Goal: Task Accomplishment & Management: Use online tool/utility

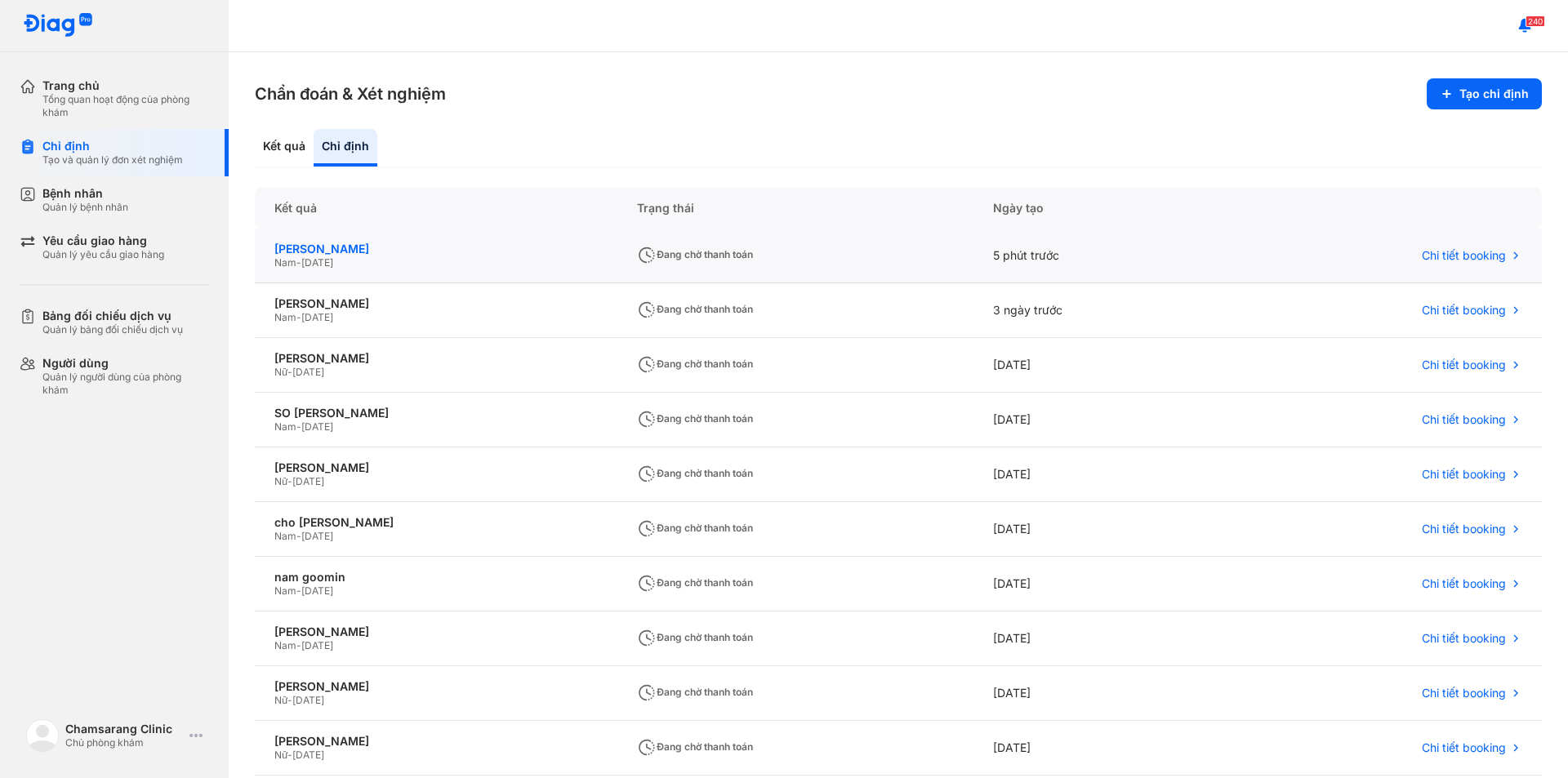
click at [405, 256] on div "[PERSON_NAME]" at bounding box center [436, 248] width 324 height 14
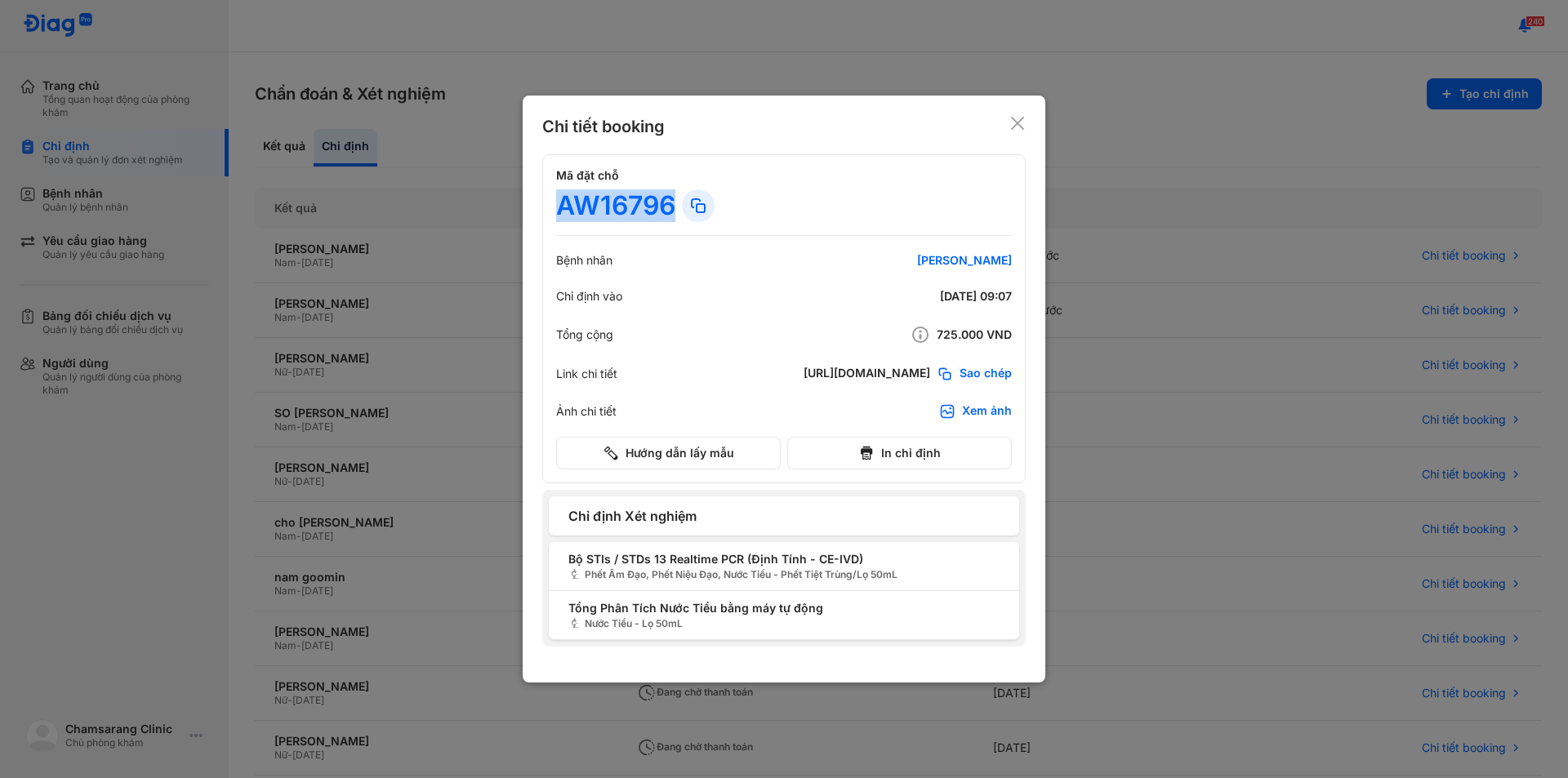
drag, startPoint x: 560, startPoint y: 208, endPoint x: 674, endPoint y: 223, distance: 115.0
click at [674, 223] on div "Mã đặt chỗ AW16796 Bệnh nhân jin Chỉ định vào [DATE] 09:07 Tổng cộng 725.000 VN…" at bounding box center [784, 318] width 484 height 329
copy div "AW16796"
click at [1023, 117] on icon at bounding box center [1017, 123] width 16 height 16
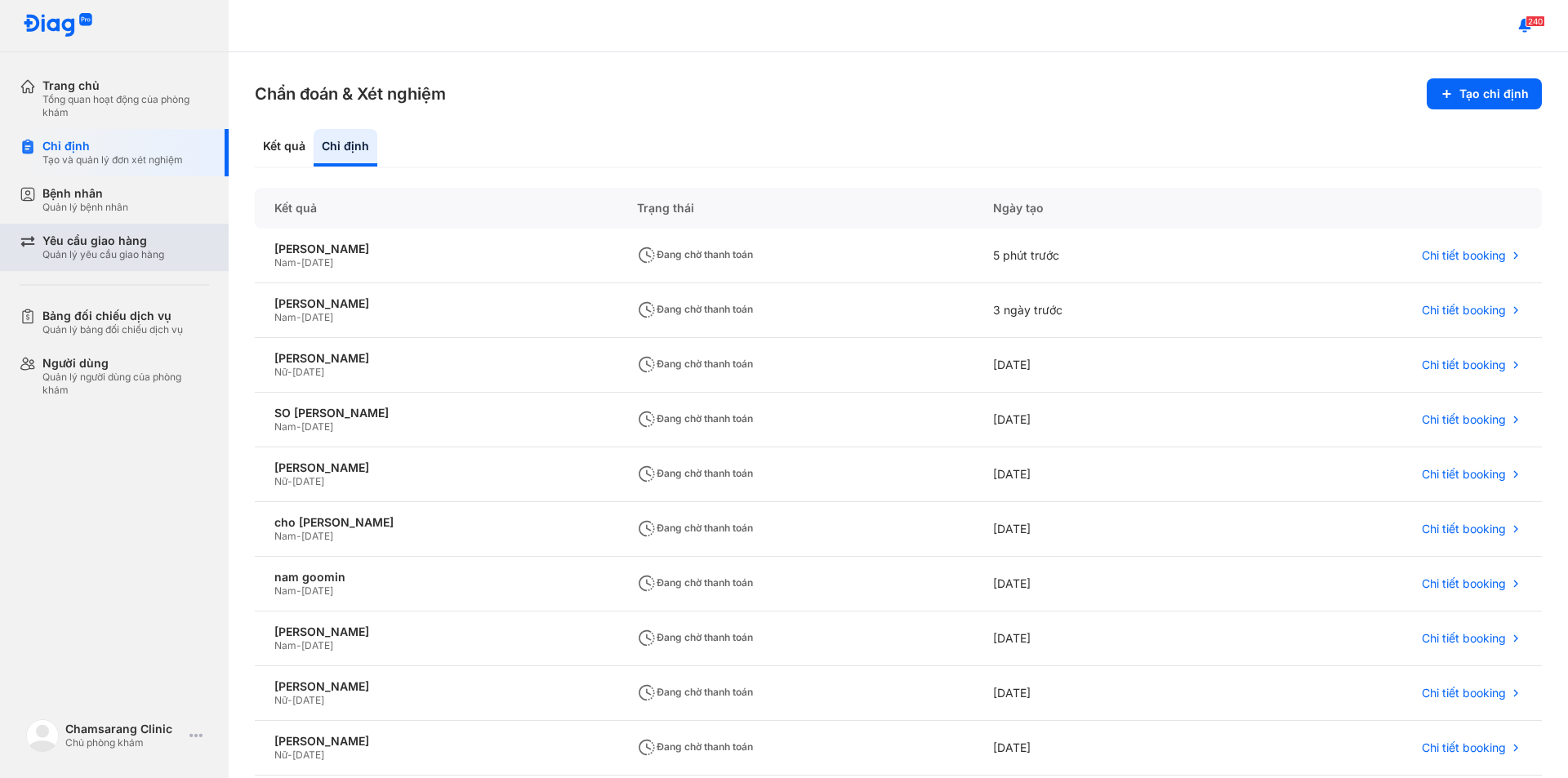
click at [133, 251] on div "Quản lý yêu cầu giao hàng" at bounding box center [103, 254] width 122 height 13
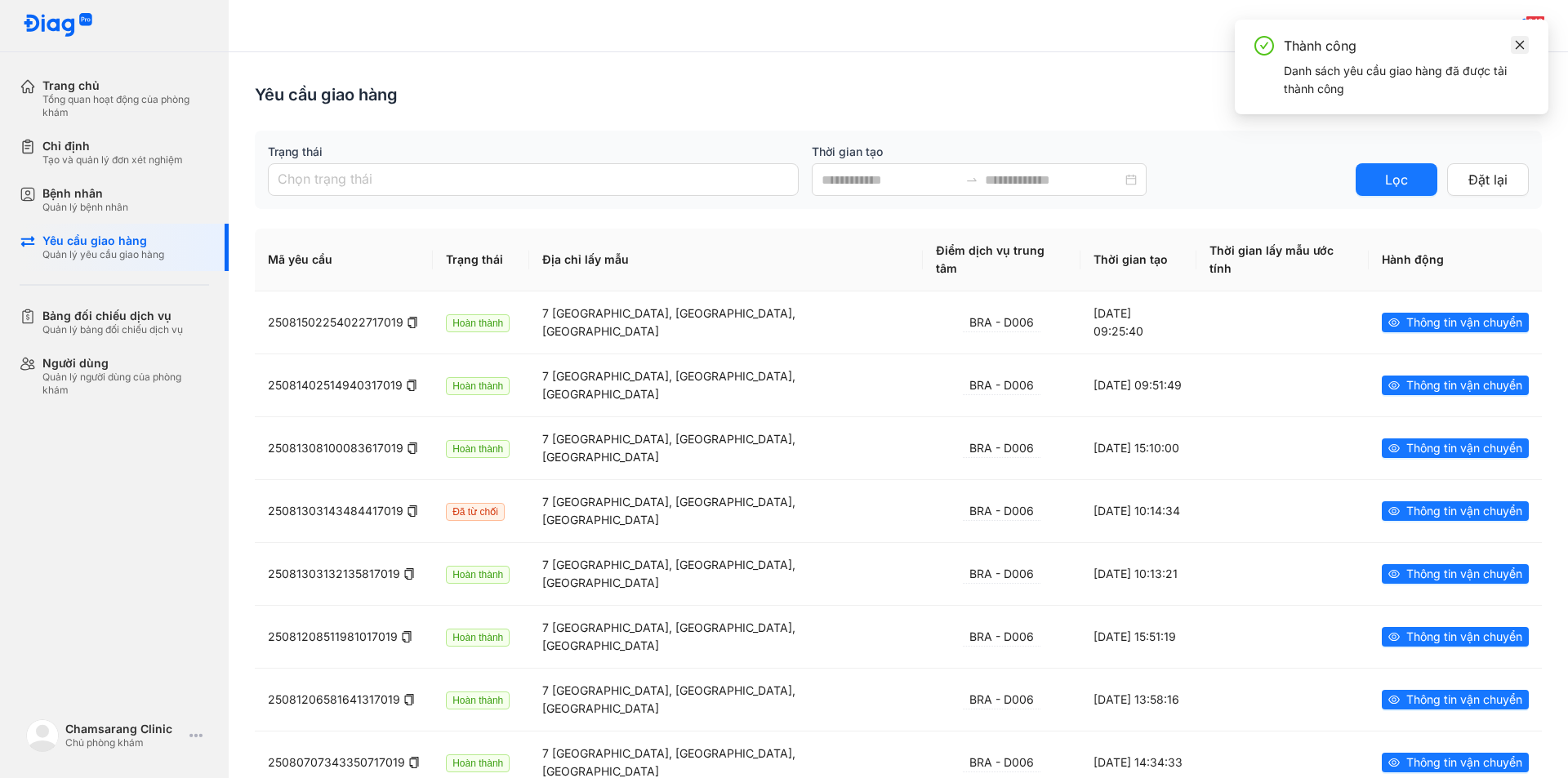
click at [1518, 41] on icon "close" at bounding box center [1521, 44] width 9 height 9
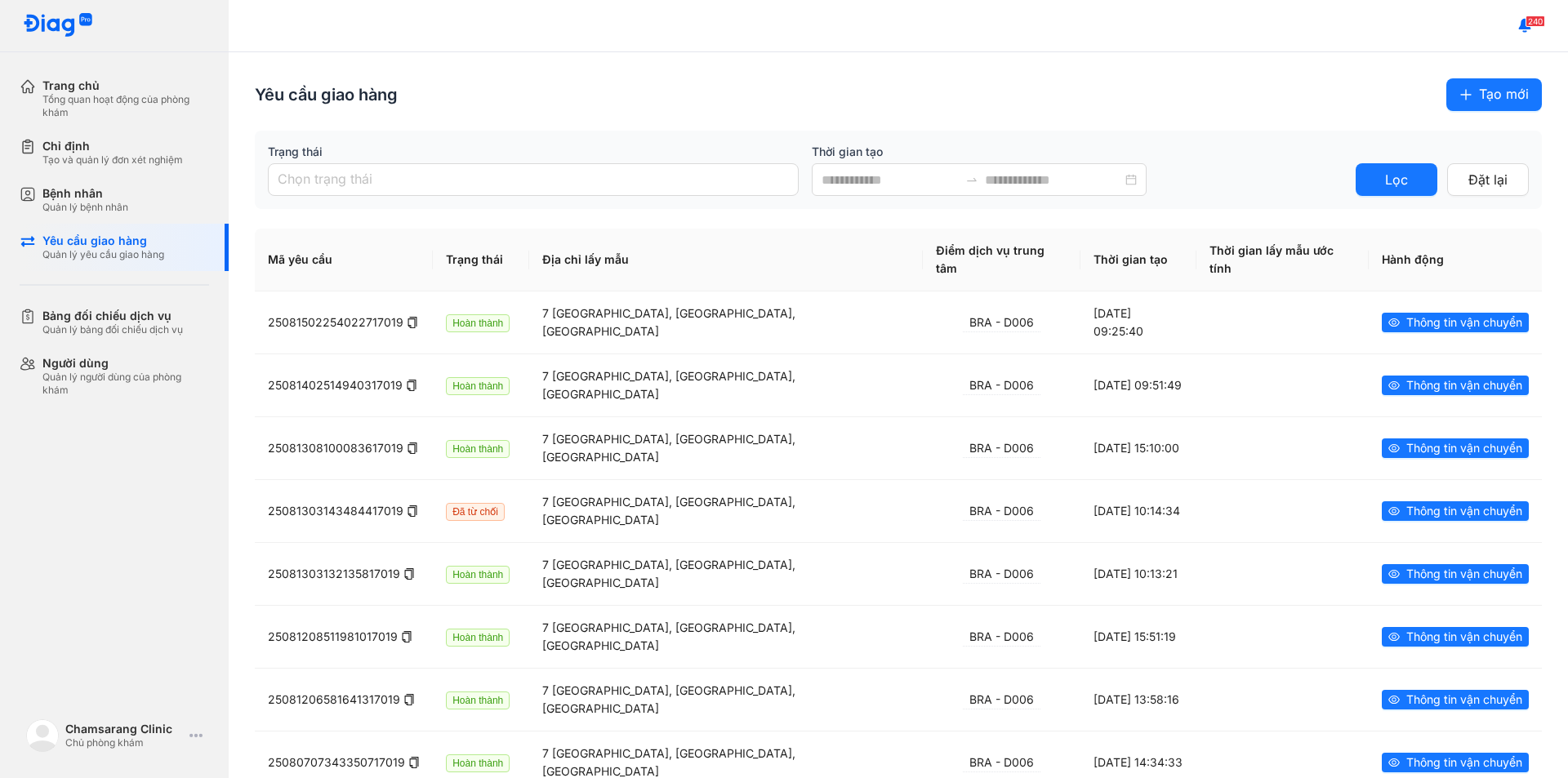
click at [1499, 91] on span "Tạo mới" at bounding box center [1504, 94] width 50 height 20
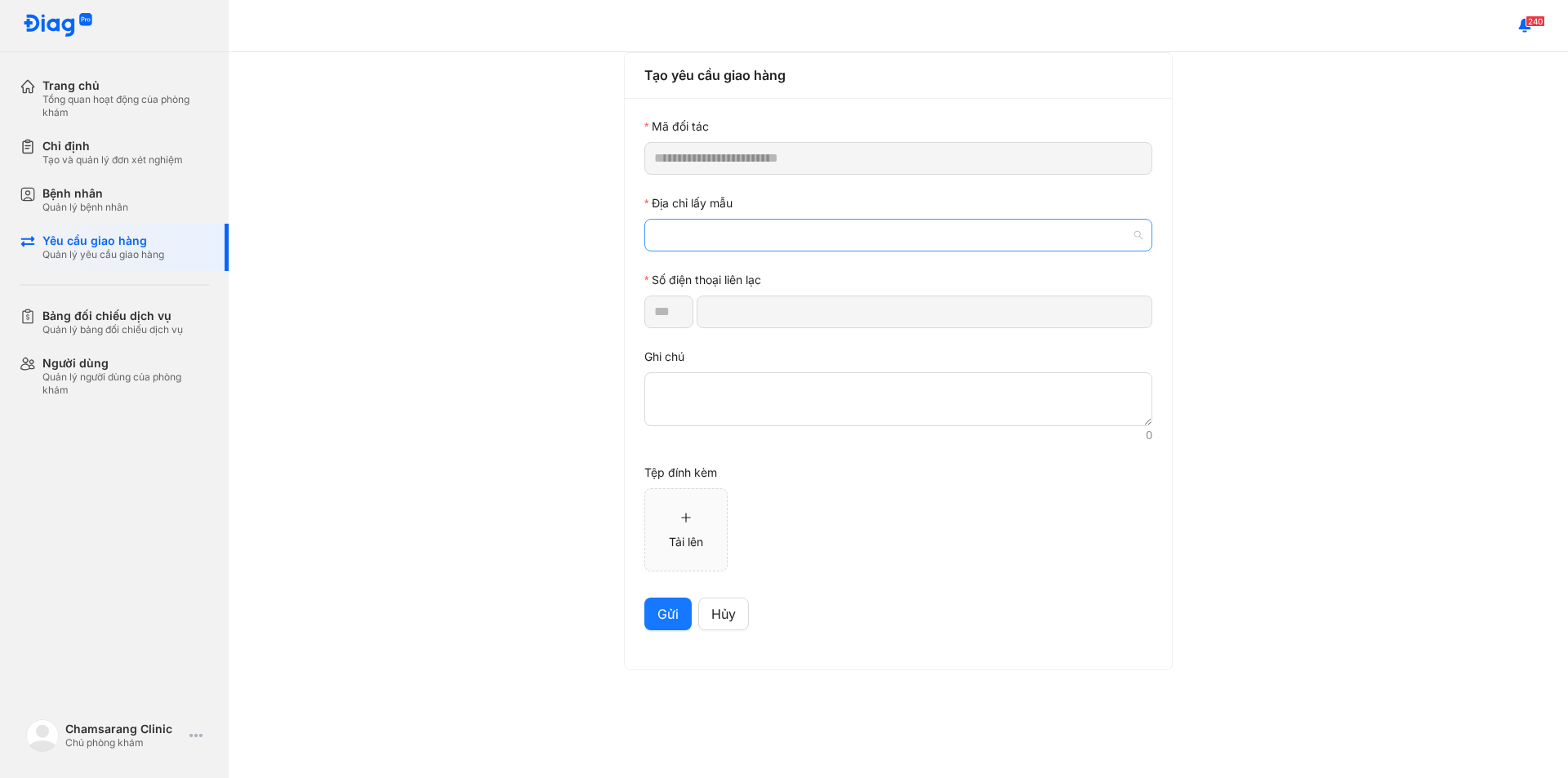
click at [752, 235] on span at bounding box center [898, 235] width 489 height 31
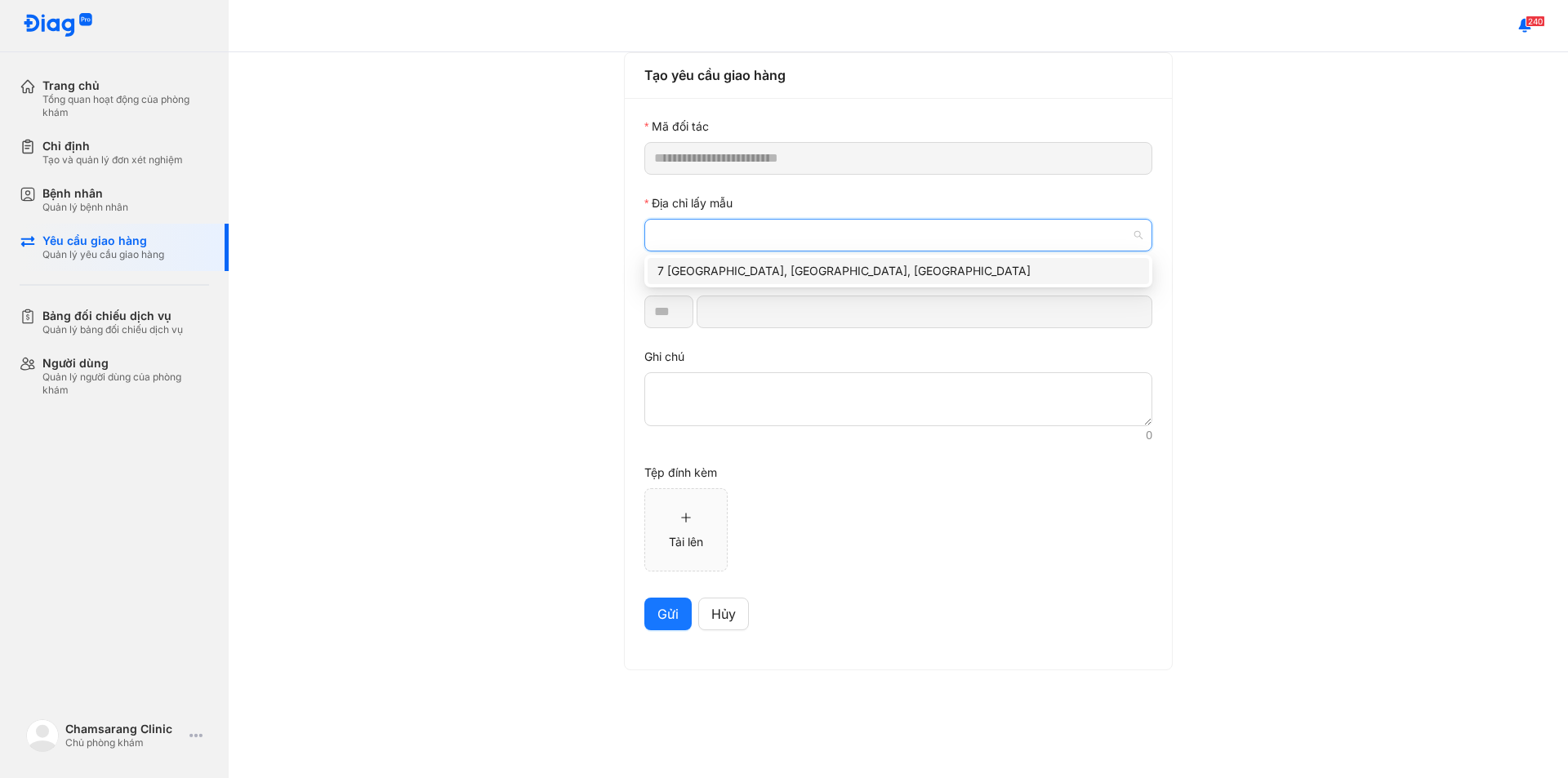
click at [749, 268] on div "7 [GEOGRAPHIC_DATA], [GEOGRAPHIC_DATA], [GEOGRAPHIC_DATA]" at bounding box center [898, 271] width 482 height 18
type input "*********"
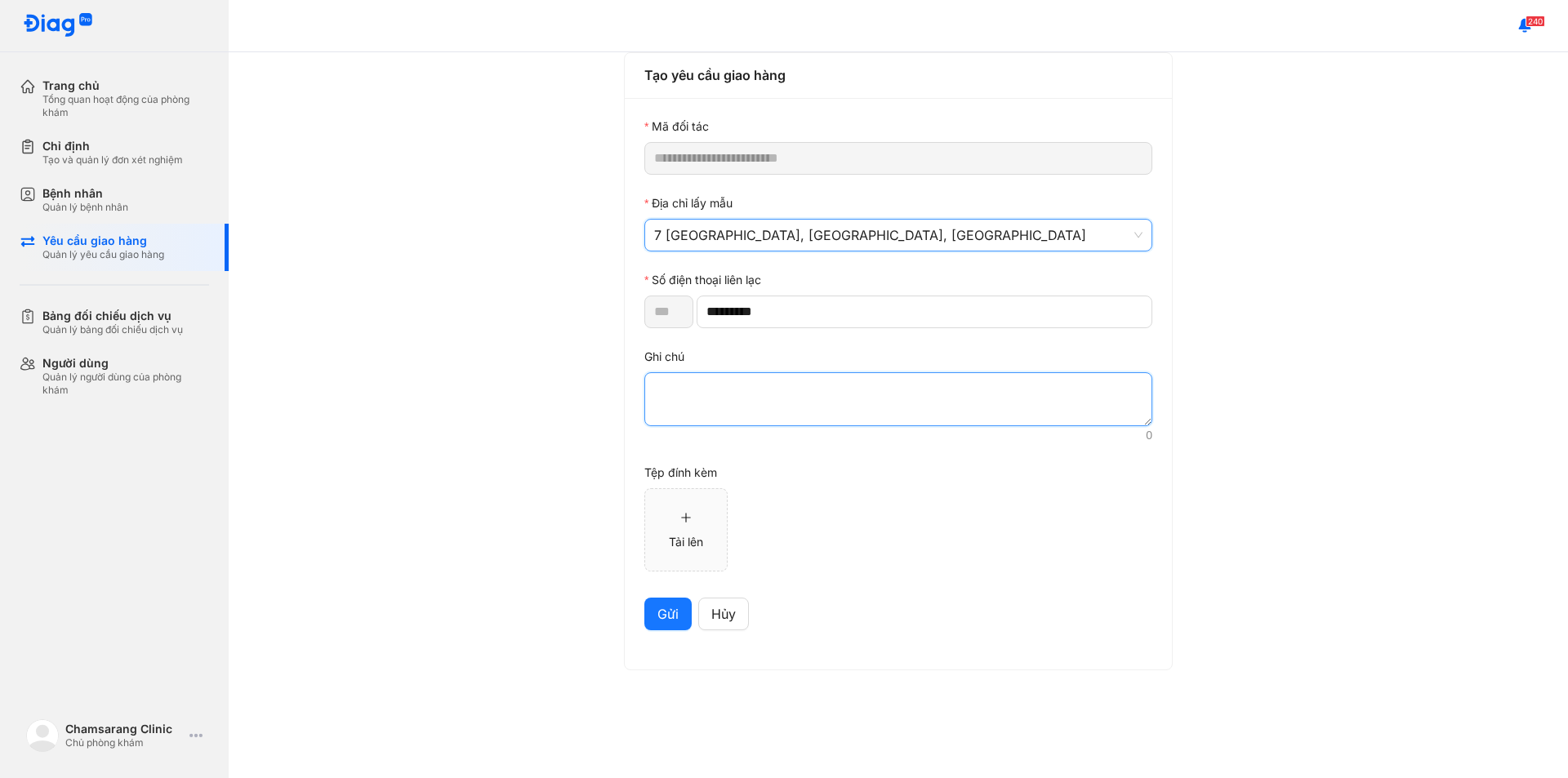
click at [739, 383] on textarea at bounding box center [899, 400] width 508 height 54
paste textarea "*******"
type textarea "*******"
click at [668, 615] on span "Gửi" at bounding box center [668, 615] width 21 height 20
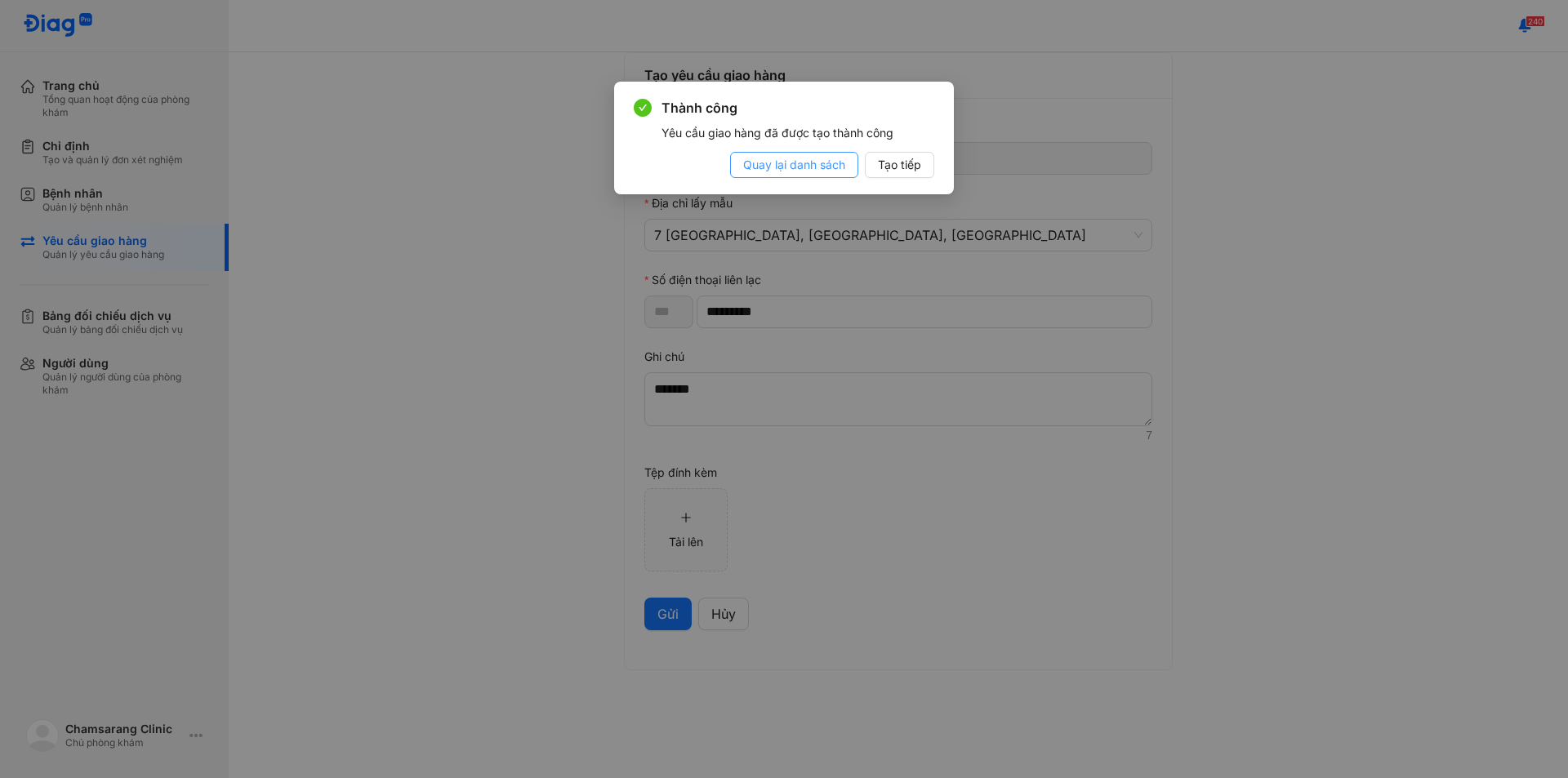
click at [806, 167] on span "Quay lại danh sách" at bounding box center [795, 164] width 103 height 18
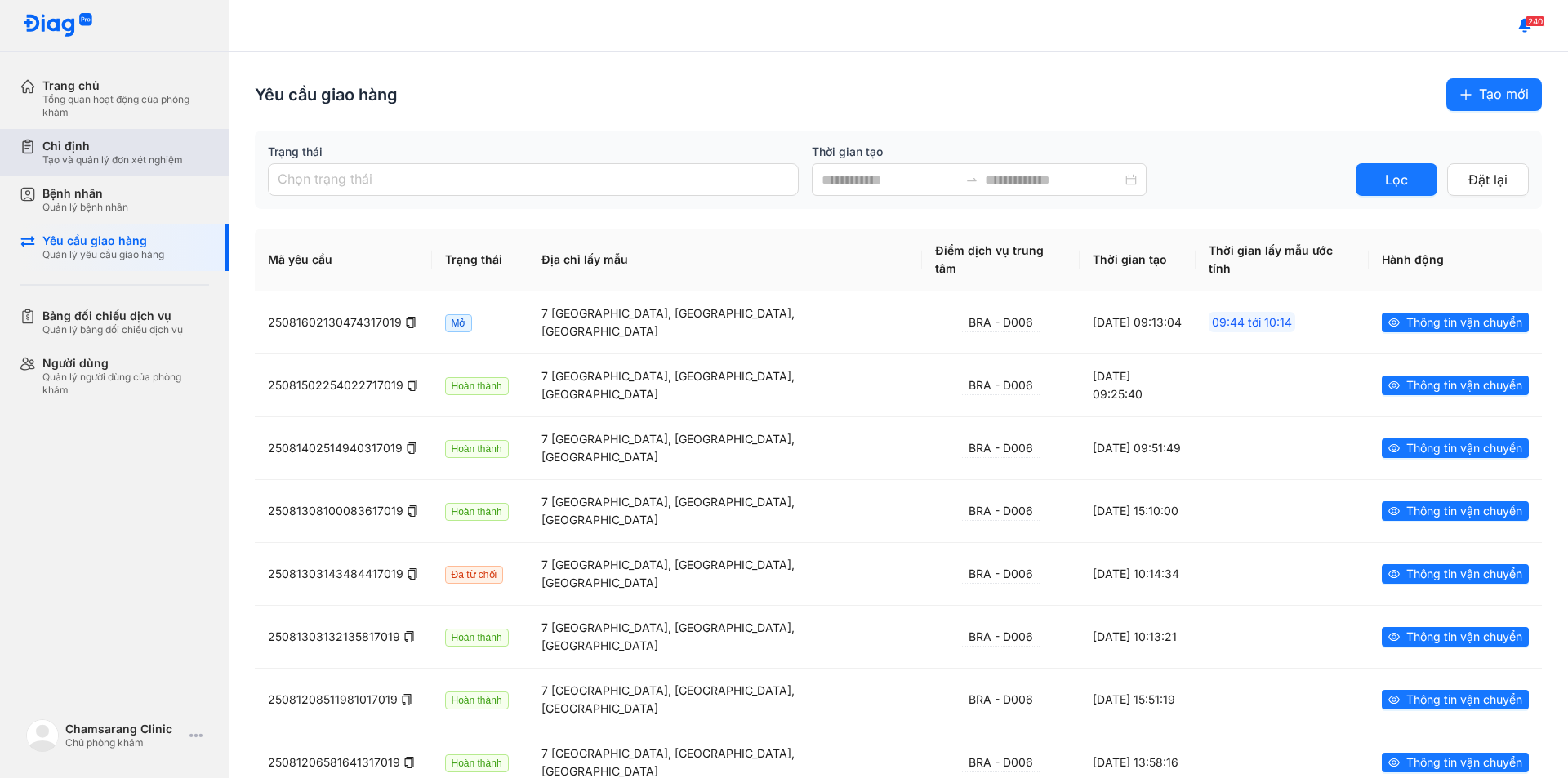
click at [98, 156] on div "Tạo và quản lý đơn xét nghiệm" at bounding box center [113, 159] width 141 height 13
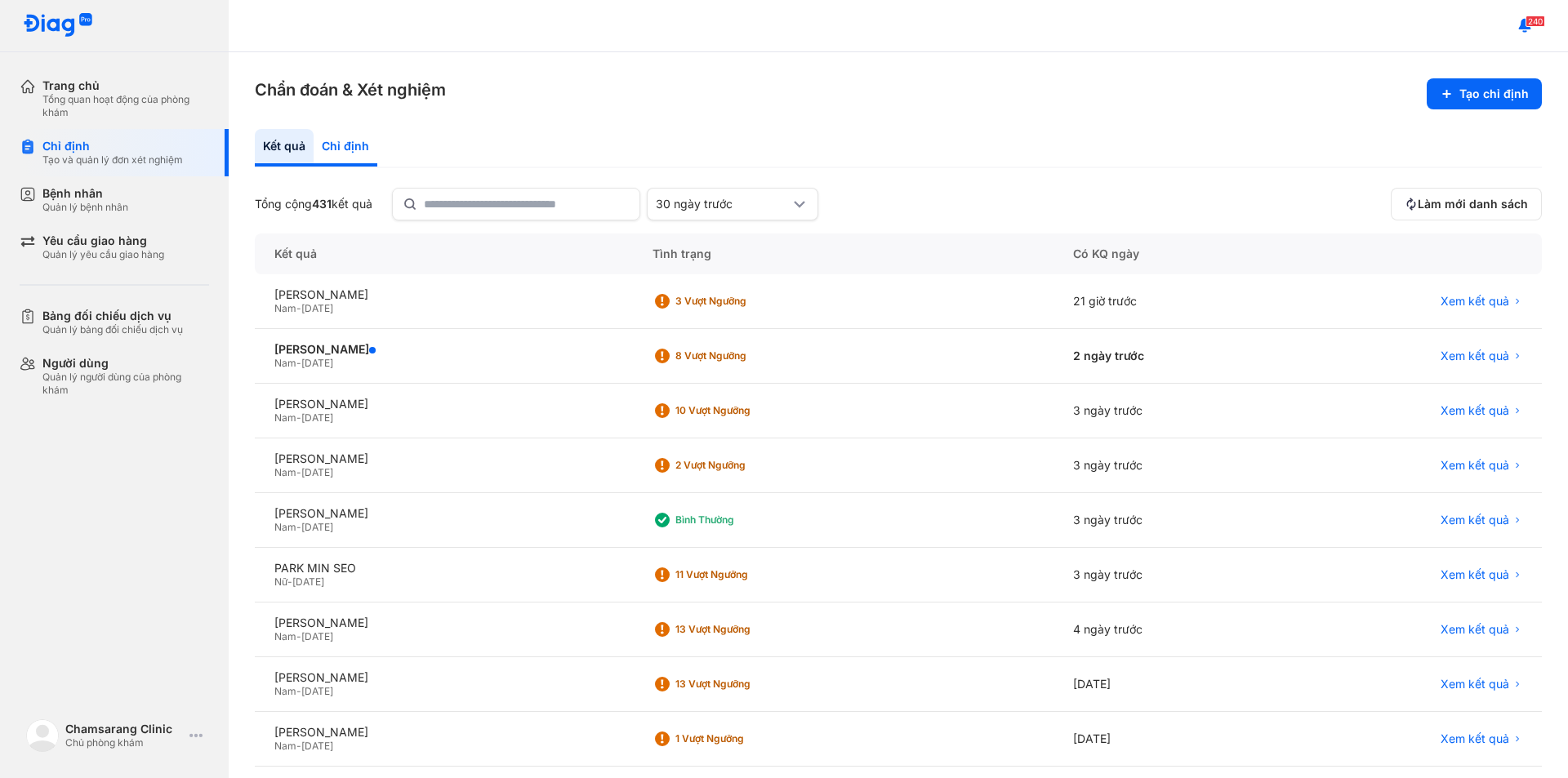
click at [361, 150] on div "Chỉ định" at bounding box center [345, 147] width 64 height 37
